Goal: Information Seeking & Learning: Learn about a topic

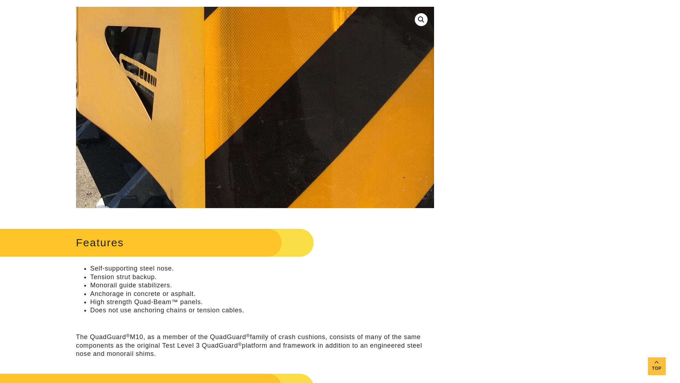
scroll to position [179, 0]
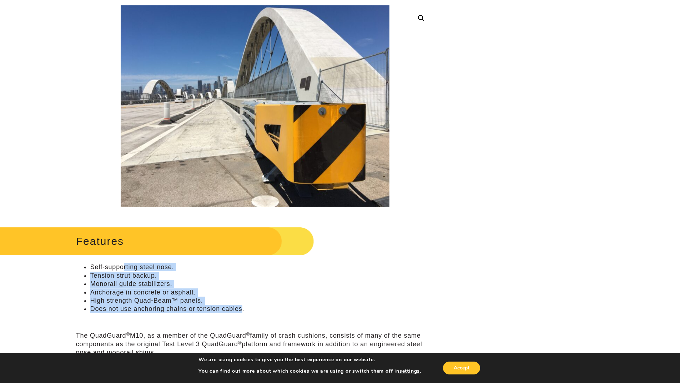
drag, startPoint x: 125, startPoint y: 269, endPoint x: 242, endPoint y: 307, distance: 123.2
click at [242, 307] on ul "Self-supporting steel nose. Tension strut backup. Monorail guide stabilizers. A…" at bounding box center [255, 288] width 358 height 50
click at [242, 307] on li "Does not use anchoring chains or tension cables." at bounding box center [262, 309] width 344 height 8
drag, startPoint x: 248, startPoint y: 308, endPoint x: 130, endPoint y: 276, distance: 121.6
click at [130, 276] on ul "Self-supporting steel nose. Tension strut backup. Monorail guide stabilizers. A…" at bounding box center [255, 288] width 358 height 50
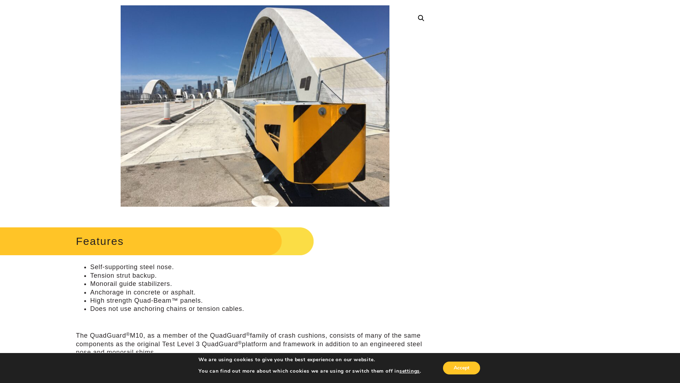
click at [122, 274] on li "Tension strut backup." at bounding box center [262, 276] width 344 height 8
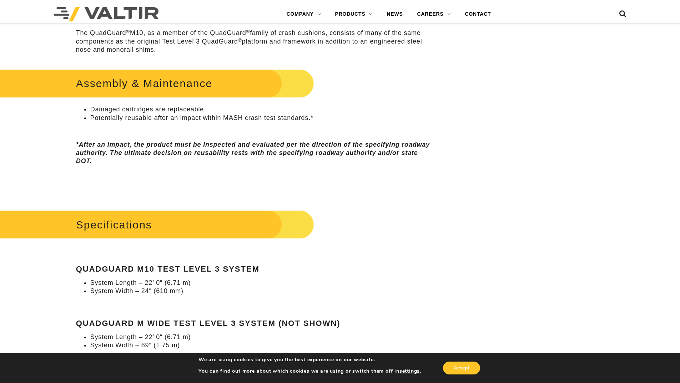
scroll to position [464, 0]
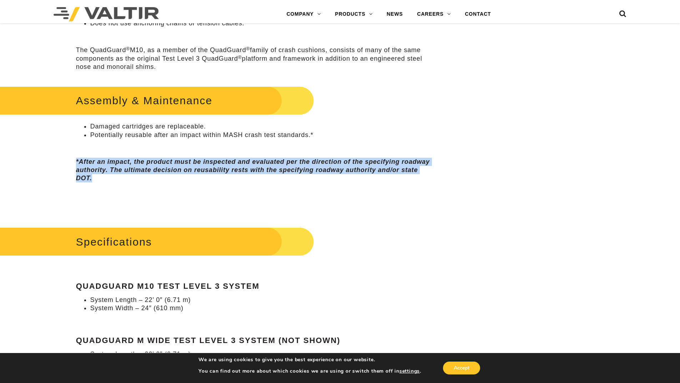
drag, startPoint x: 357, startPoint y: 149, endPoint x: 338, endPoint y: 182, distance: 37.9
click at [338, 182] on div "Assembly & Maintenance Damaged cartridges are replaceable. Potentially reusable…" at bounding box center [255, 148] width 358 height 128
click at [338, 182] on p "*After an impact, the product must be inspected and evaluated per the direction…" at bounding box center [255, 170] width 358 height 25
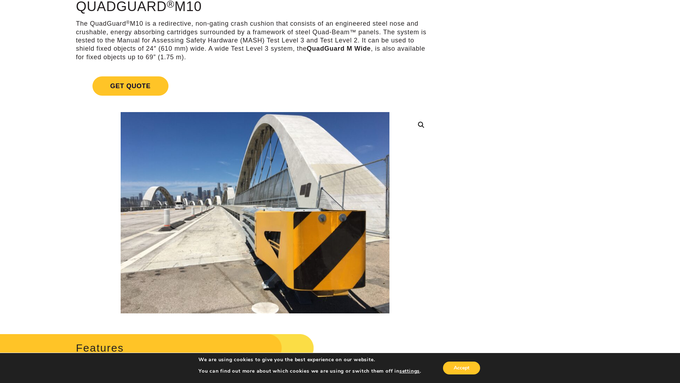
scroll to position [71, 0]
